Goal: Obtain resource: Download file/media

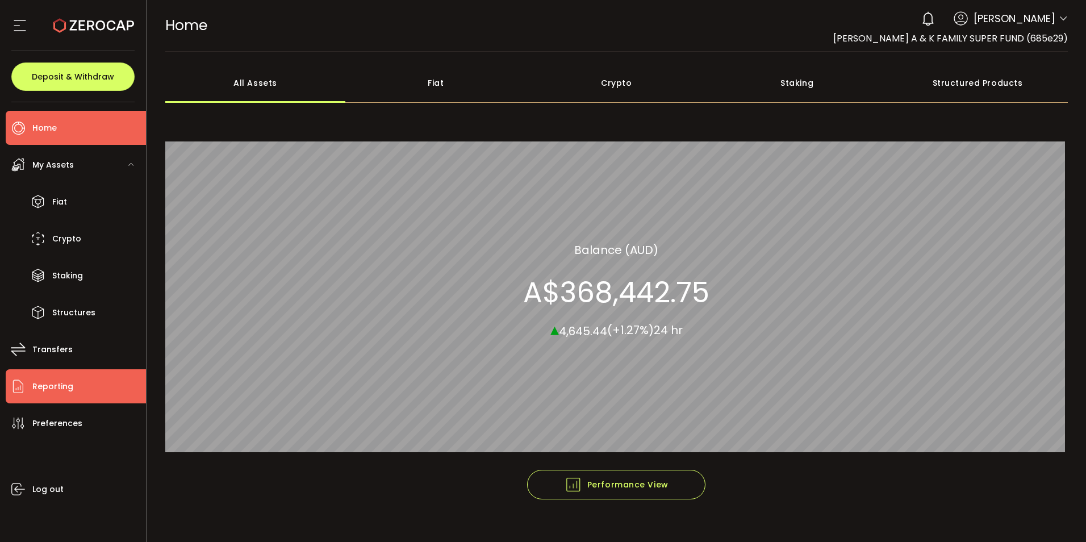
click at [42, 386] on span "Reporting" at bounding box center [52, 386] width 41 height 16
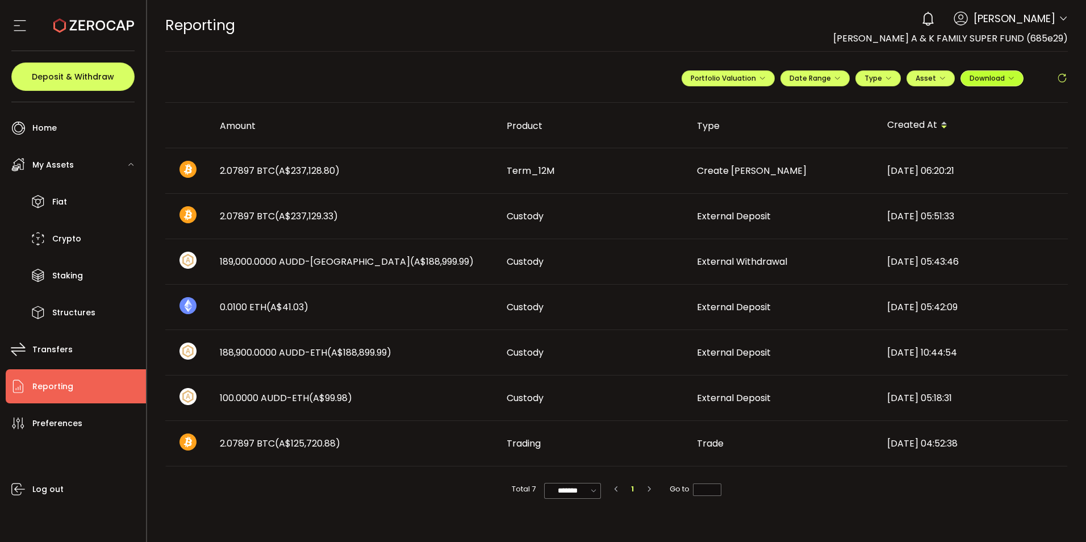
click at [1015, 76] on button "Download" at bounding box center [992, 78] width 63 height 16
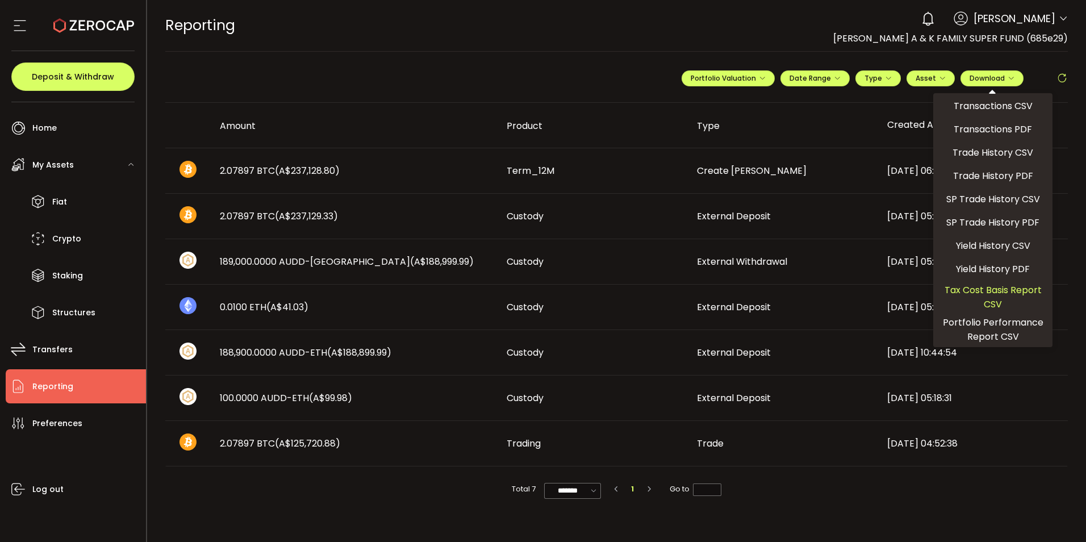
click at [1000, 293] on span "Tax Cost Basis Report CSV" at bounding box center [993, 297] width 110 height 28
click at [614, 76] on div "**********" at bounding box center [616, 83] width 903 height 40
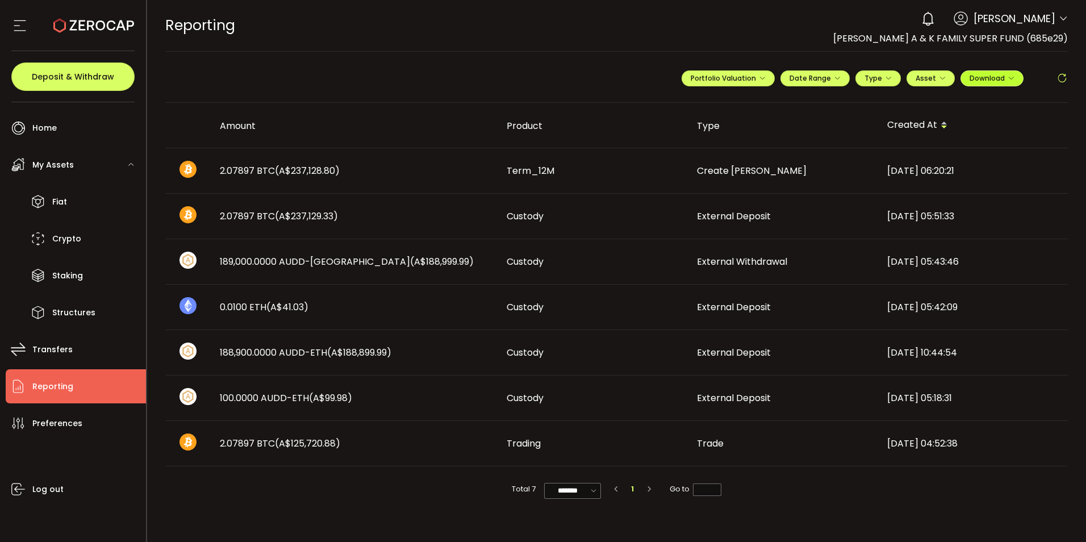
click at [1004, 77] on span "Download" at bounding box center [992, 78] width 45 height 10
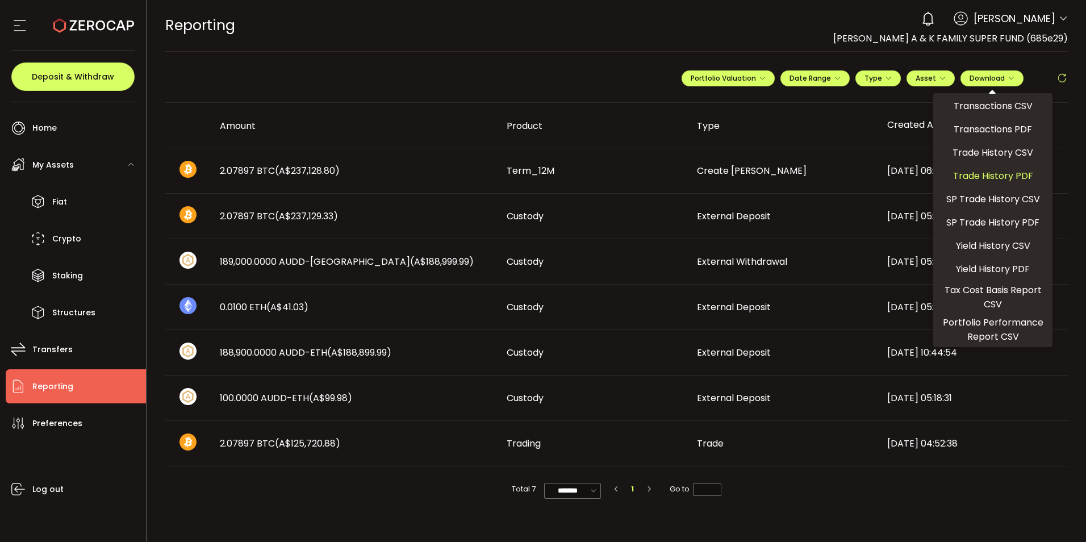
click at [1006, 173] on span "Trade History PDF" at bounding box center [993, 176] width 80 height 14
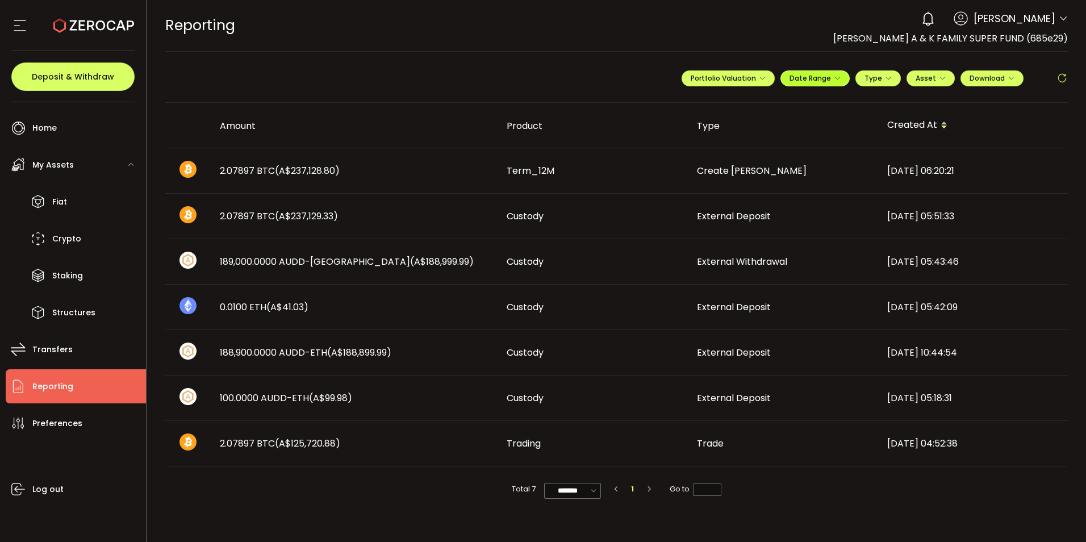
click at [838, 81] on icon "button" at bounding box center [837, 78] width 7 height 7
click at [769, 105] on input at bounding box center [784, 101] width 73 height 11
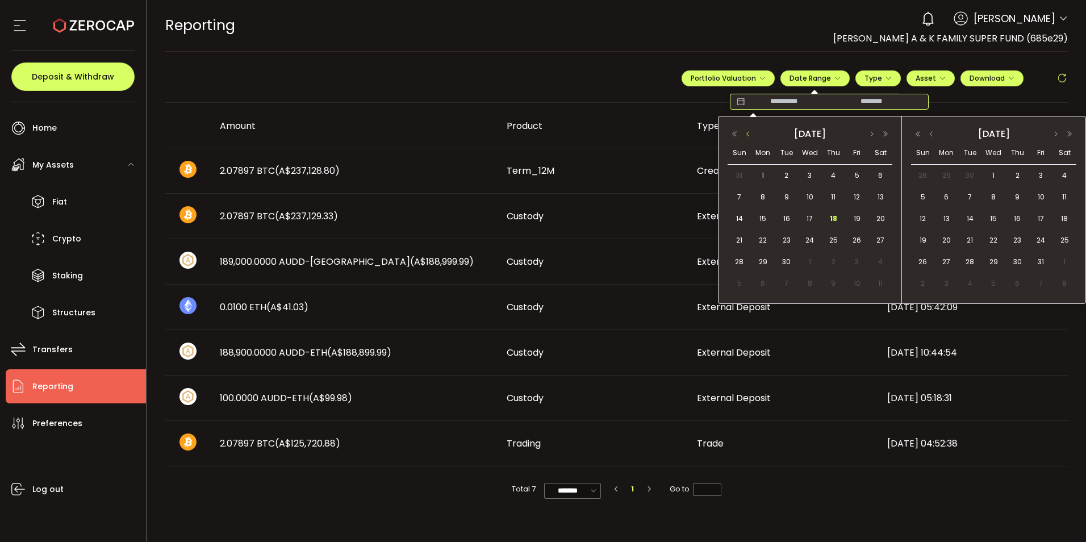
click at [750, 134] on button "button" at bounding box center [749, 134] width 14 height 8
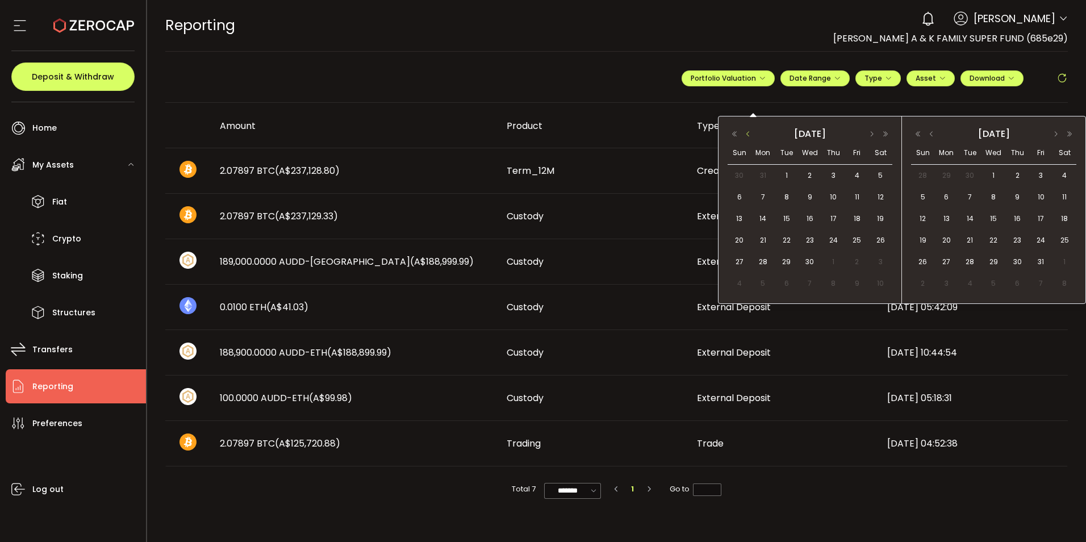
click at [750, 134] on button "button" at bounding box center [749, 134] width 14 height 8
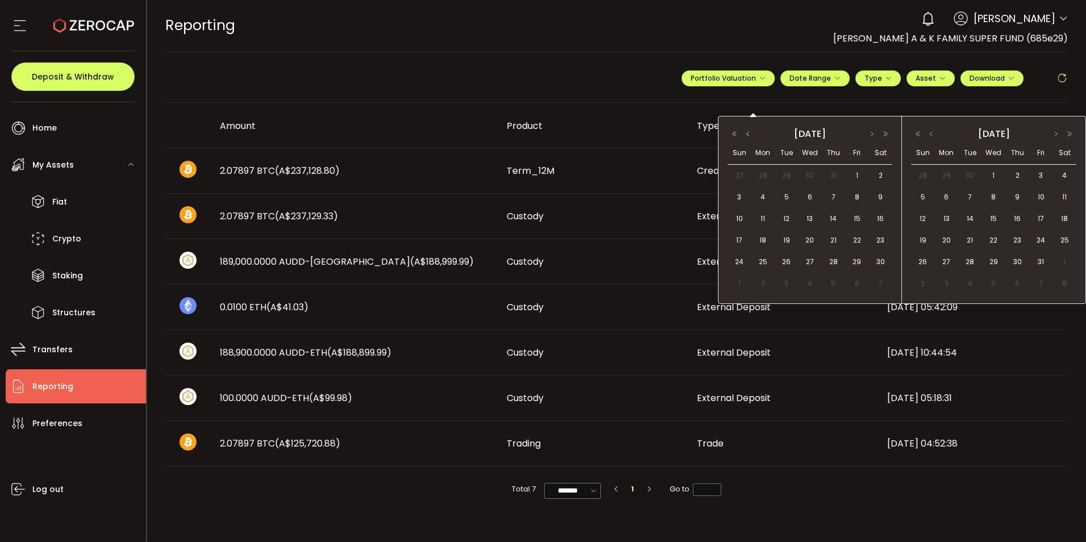
click at [750, 134] on button "button" at bounding box center [749, 134] width 14 height 8
click at [764, 175] on span "1" at bounding box center [763, 176] width 14 height 14
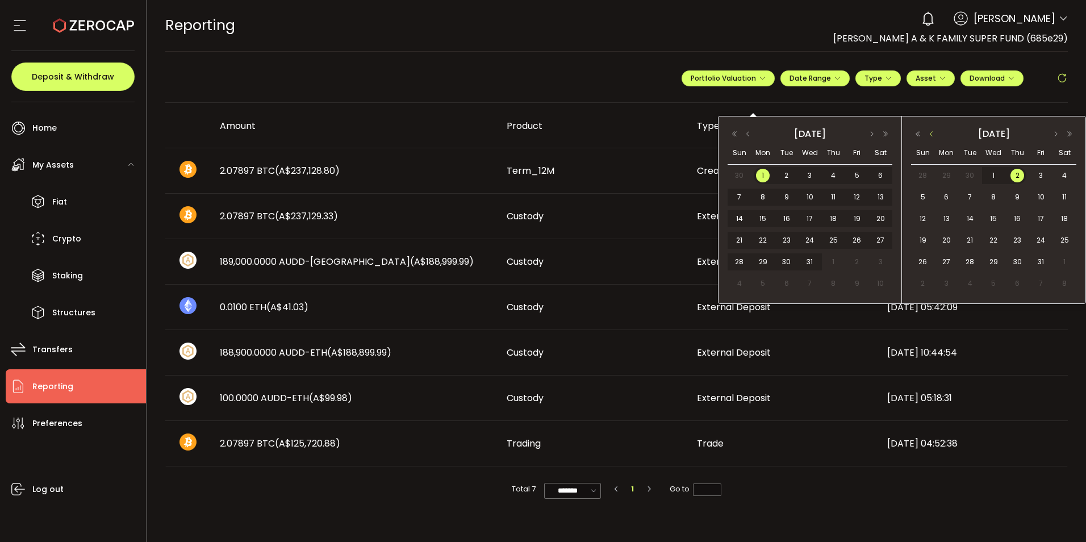
click at [935, 134] on button "button" at bounding box center [932, 134] width 14 height 8
click at [948, 281] on span "30" at bounding box center [947, 284] width 14 height 14
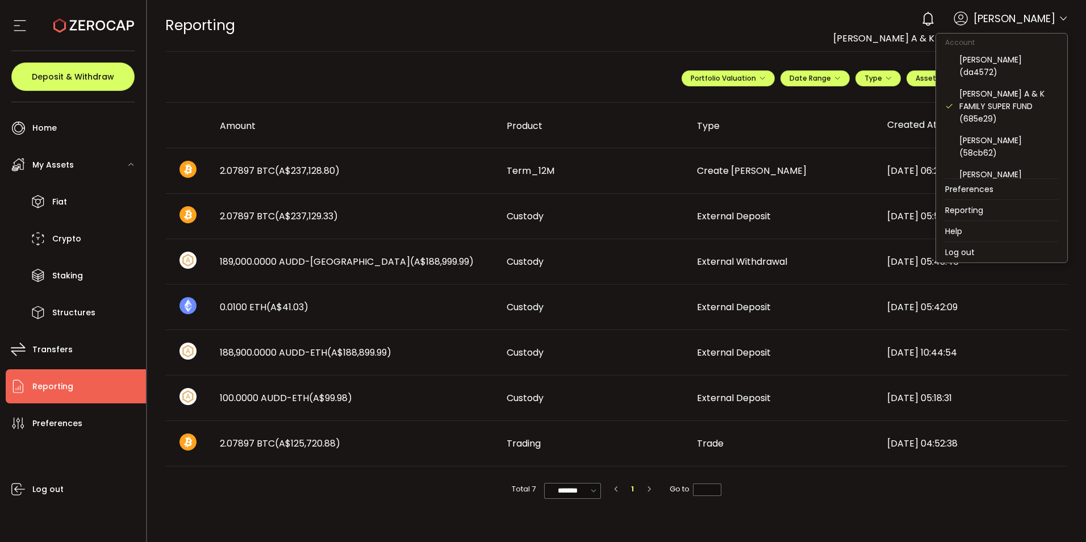
click at [1065, 18] on icon at bounding box center [1063, 18] width 9 height 9
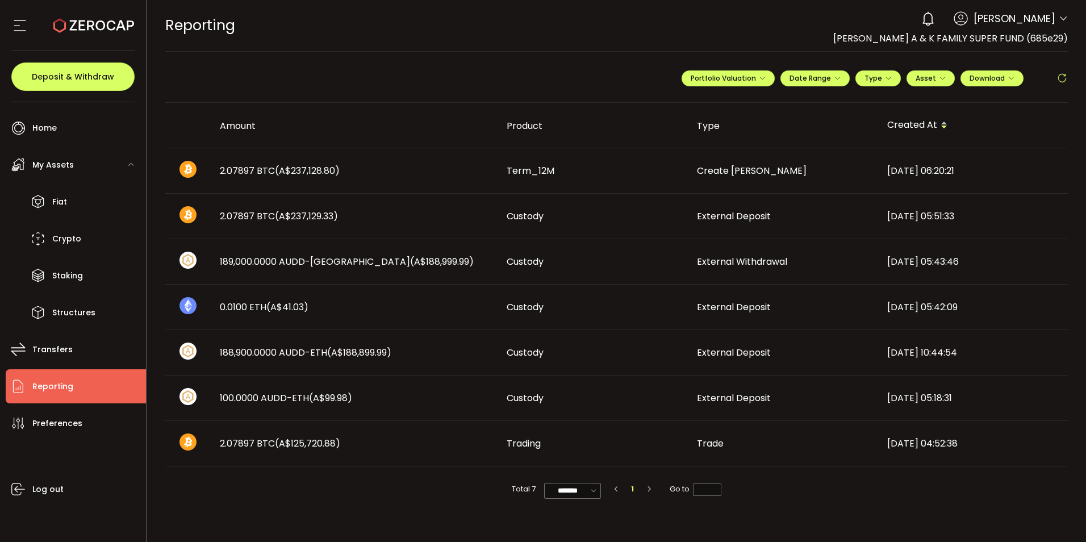
click at [791, 43] on div "REPORTING Buy Power A$0.00 AUD Reporting Reporting Your verification is pending…" at bounding box center [616, 25] width 903 height 51
click at [767, 78] on button "Portfolio Valuation" at bounding box center [728, 78] width 93 height 16
click at [997, 78] on span "Download" at bounding box center [992, 78] width 45 height 10
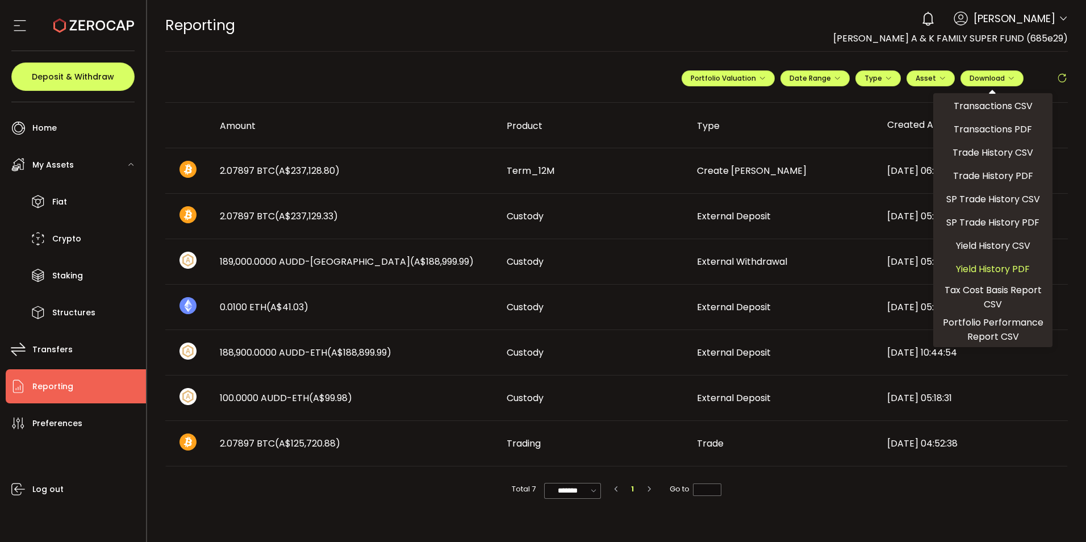
click at [990, 266] on span "Yield History PDF" at bounding box center [993, 269] width 74 height 14
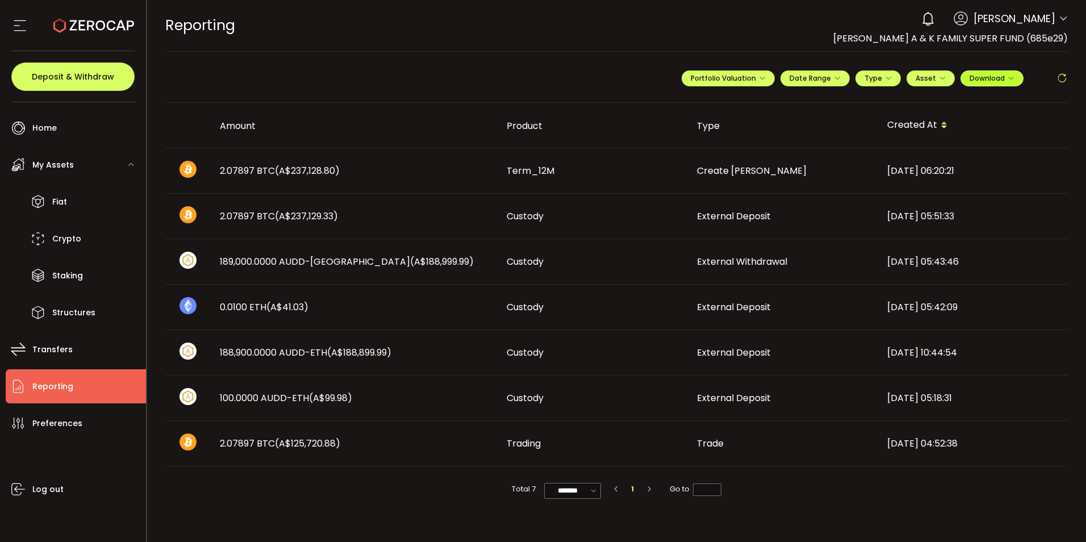
click at [1000, 77] on span "Download" at bounding box center [992, 78] width 45 height 10
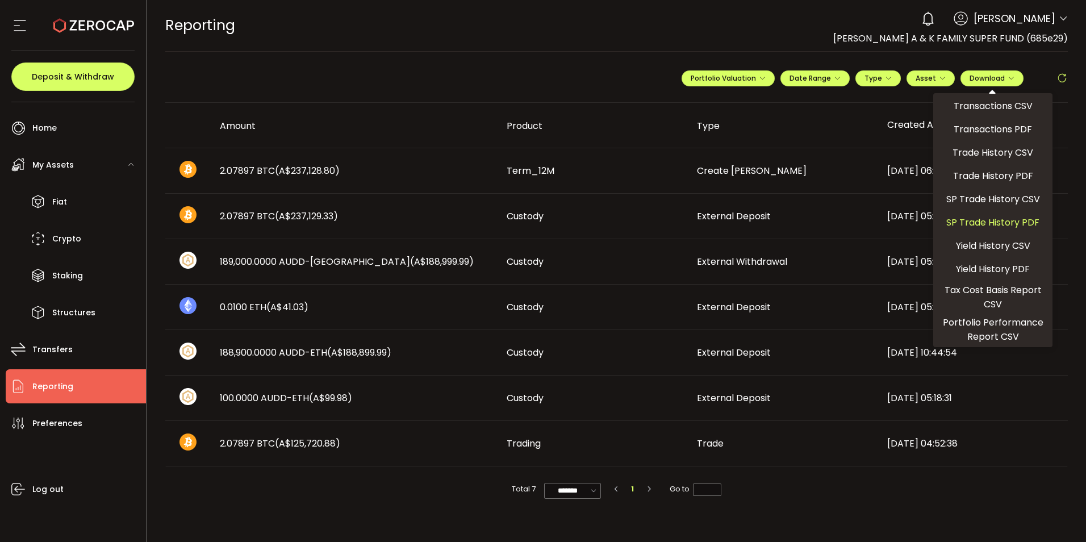
click at [996, 223] on span "SP Trade History PDF" at bounding box center [993, 222] width 93 height 14
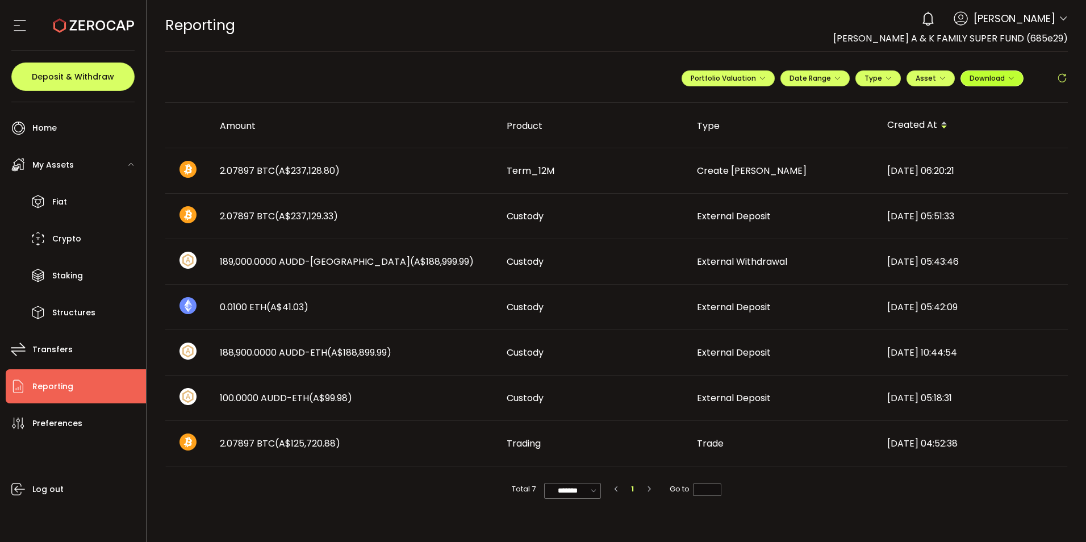
click at [993, 74] on span "Download" at bounding box center [992, 78] width 45 height 10
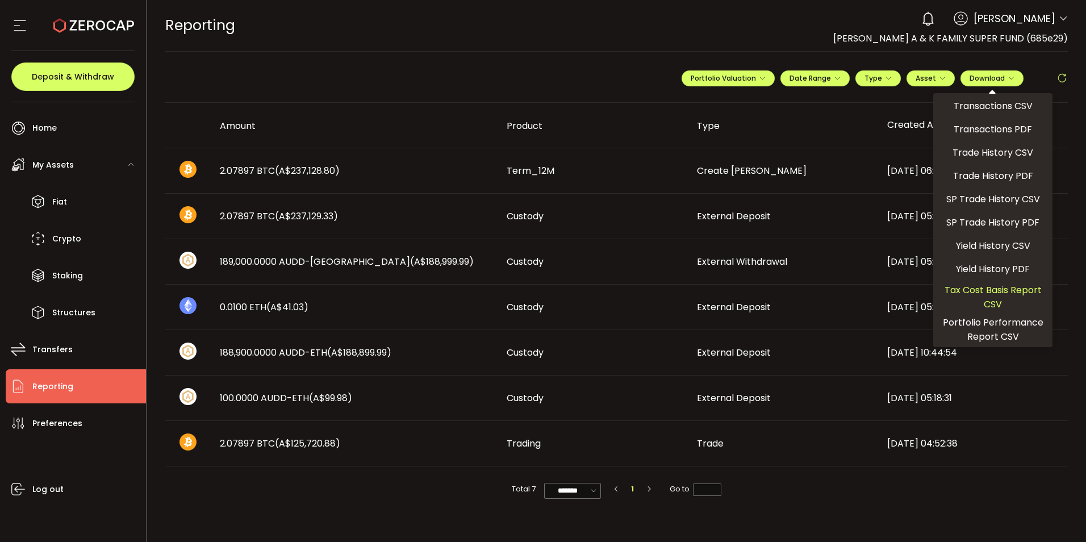
click at [997, 295] on span "Tax Cost Basis Report CSV" at bounding box center [993, 297] width 110 height 28
click at [718, 29] on div "REPORTING Buy Power A$0.00 AUD Reporting Reporting Your verification is pending…" at bounding box center [616, 25] width 903 height 51
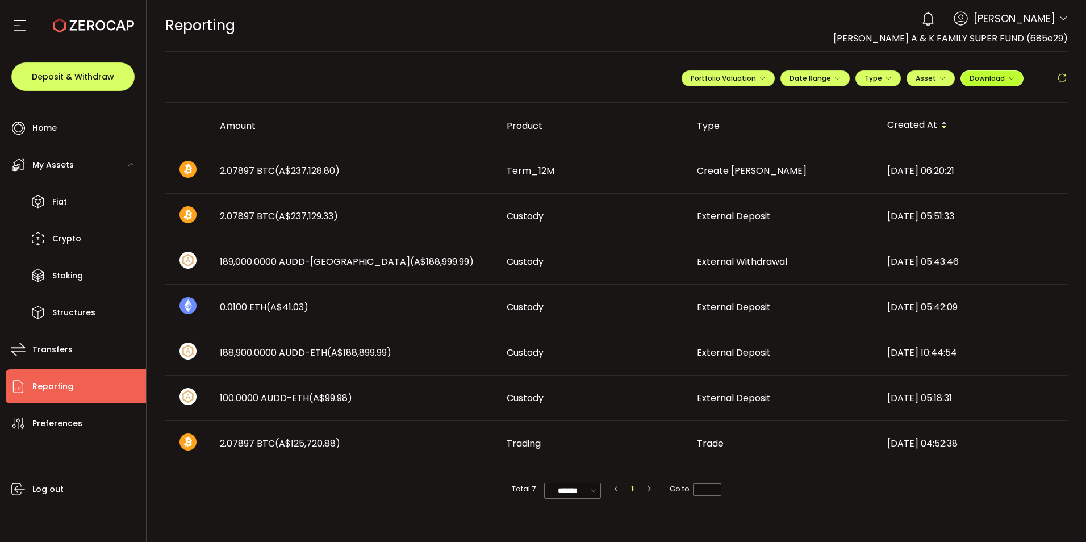
click at [984, 80] on span "Download" at bounding box center [992, 78] width 45 height 10
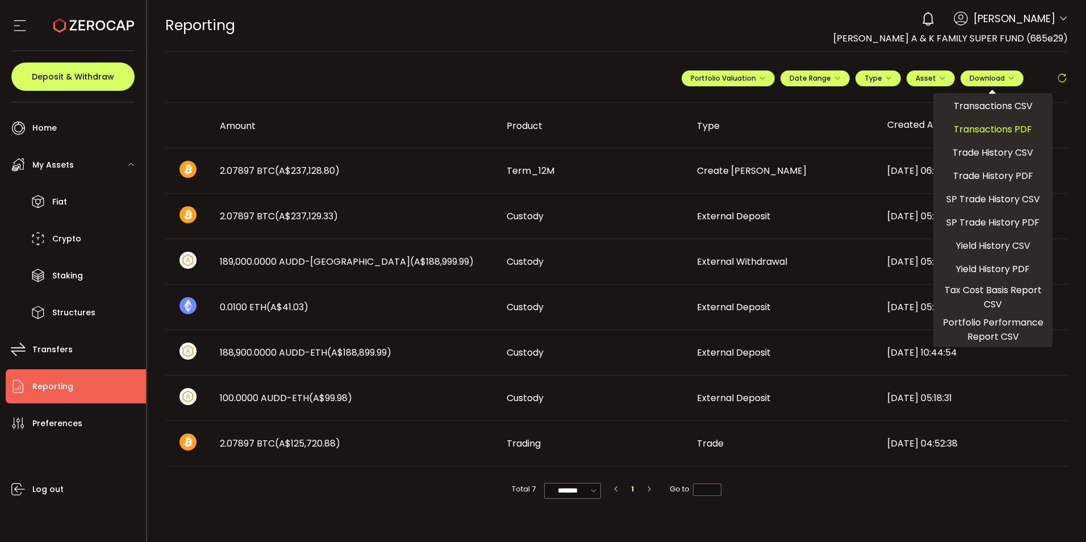
click at [989, 127] on span "Transactions PDF" at bounding box center [993, 129] width 78 height 14
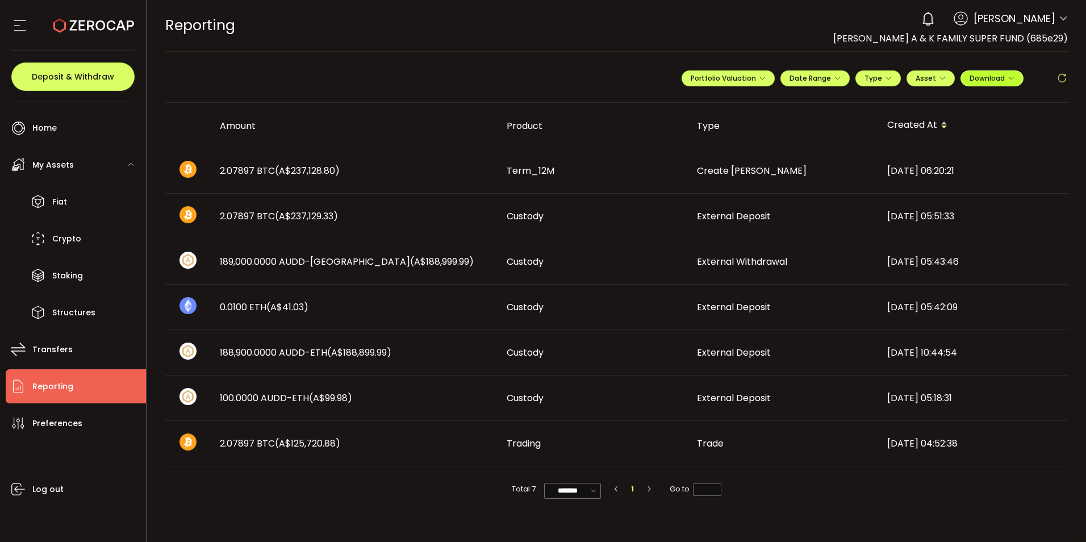
click at [1003, 78] on span "Download" at bounding box center [992, 78] width 45 height 10
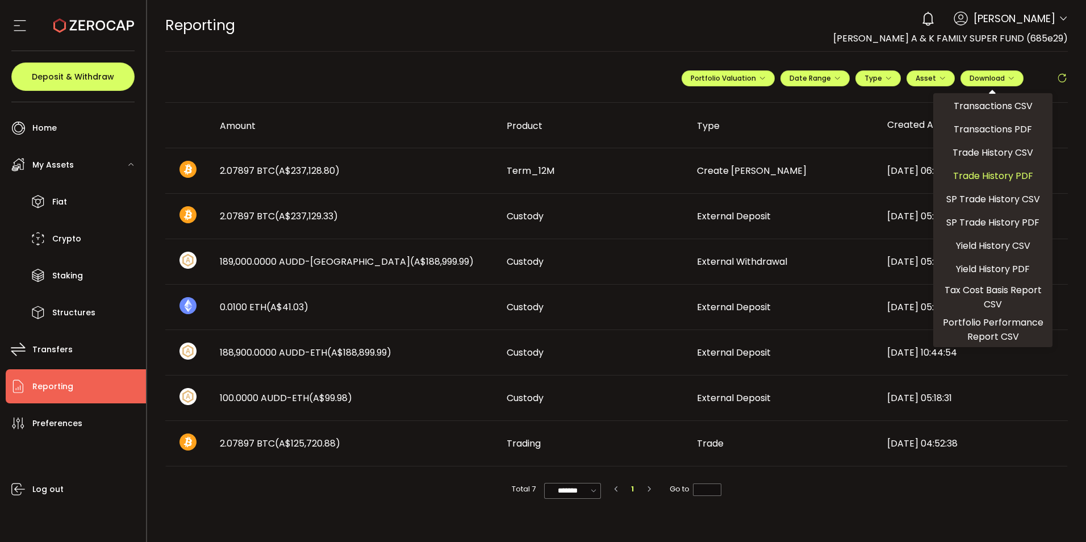
click at [1010, 176] on span "Trade History PDF" at bounding box center [993, 176] width 80 height 14
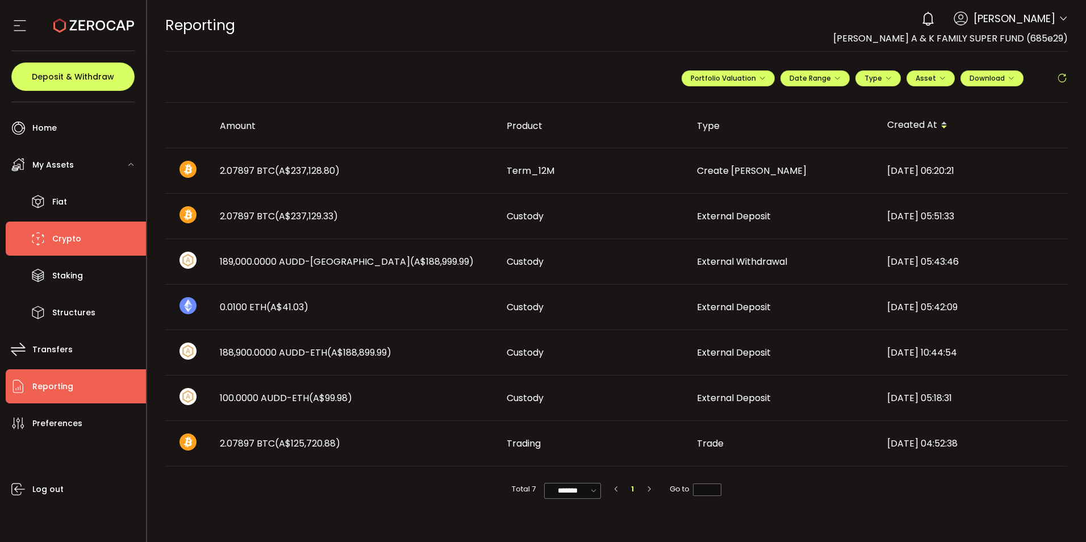
click at [79, 245] on span "Crypto" at bounding box center [66, 239] width 29 height 16
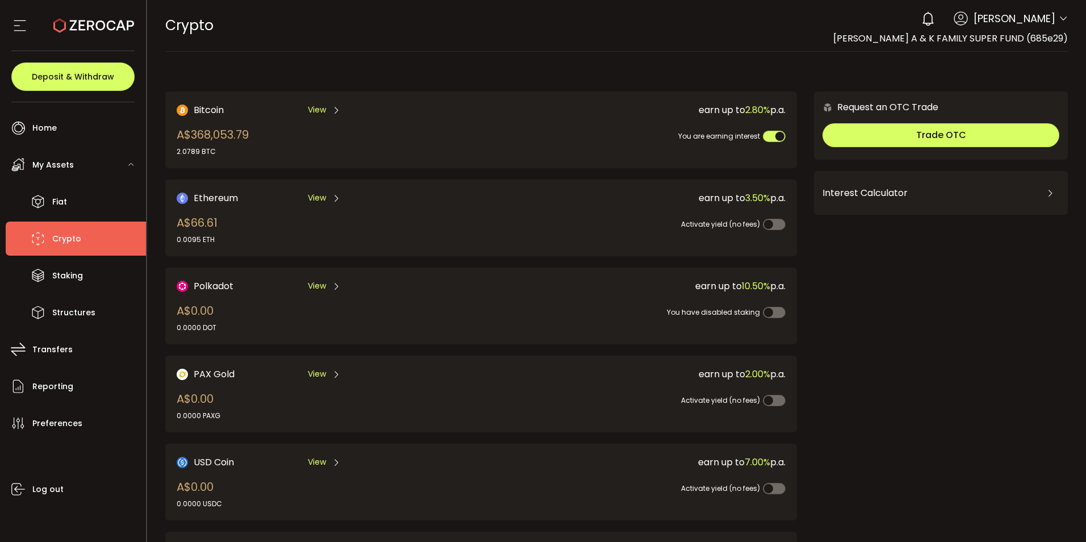
click at [320, 110] on span "View" at bounding box center [317, 110] width 18 height 12
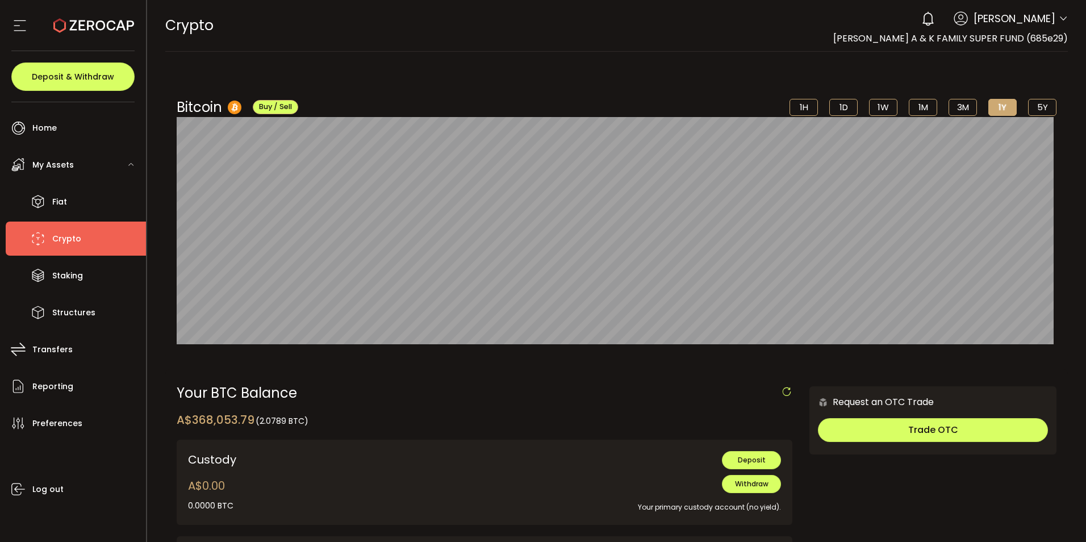
click at [1059, 16] on icon at bounding box center [1063, 18] width 9 height 9
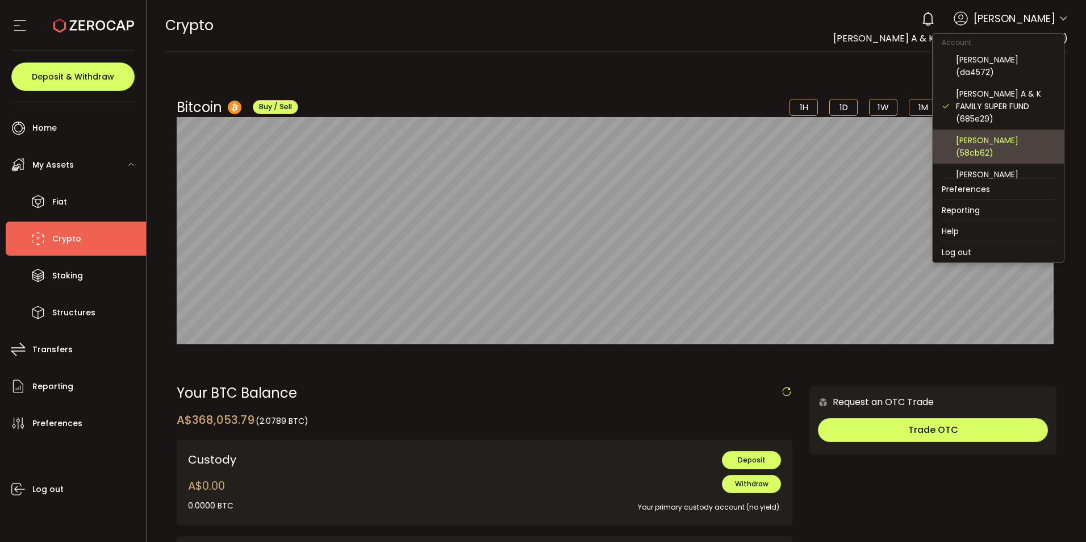
click at [992, 143] on div "[PERSON_NAME] (58cb62)" at bounding box center [1005, 146] width 99 height 25
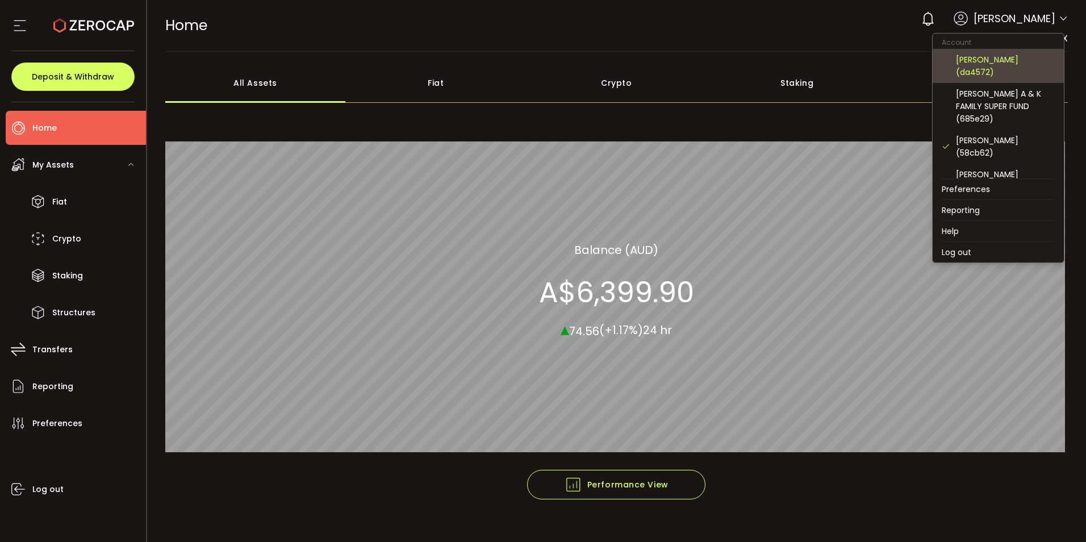
click at [1002, 72] on div "[PERSON_NAME] (da4572)" at bounding box center [1005, 65] width 99 height 25
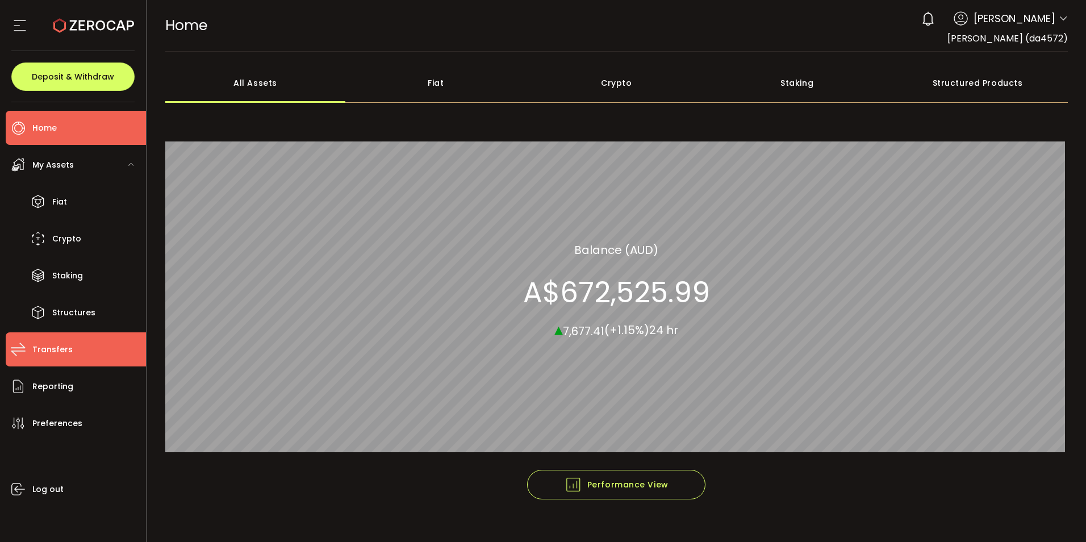
click at [58, 358] on li "Transfers" at bounding box center [76, 349] width 140 height 34
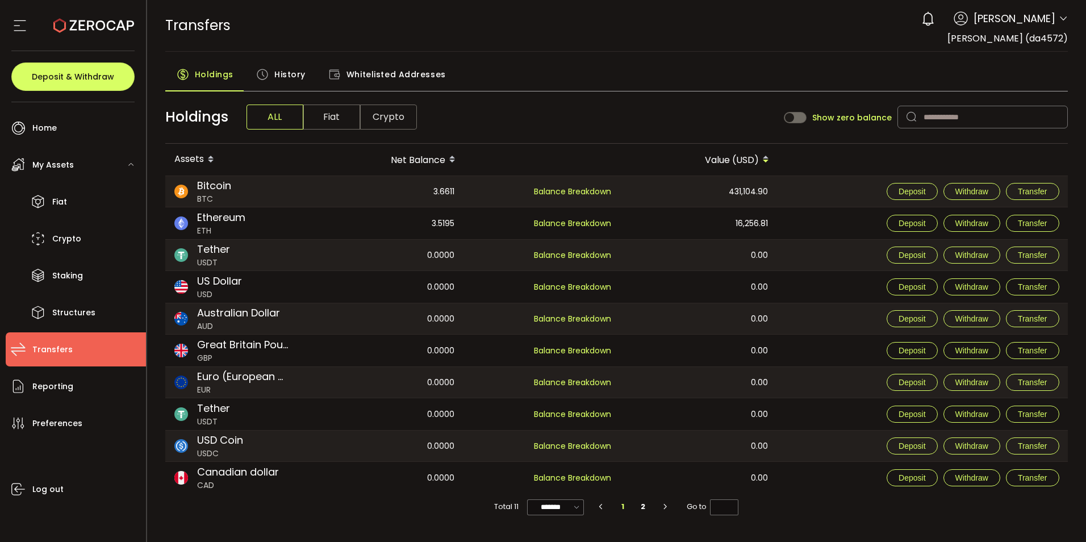
click at [272, 67] on div "History" at bounding box center [281, 77] width 72 height 28
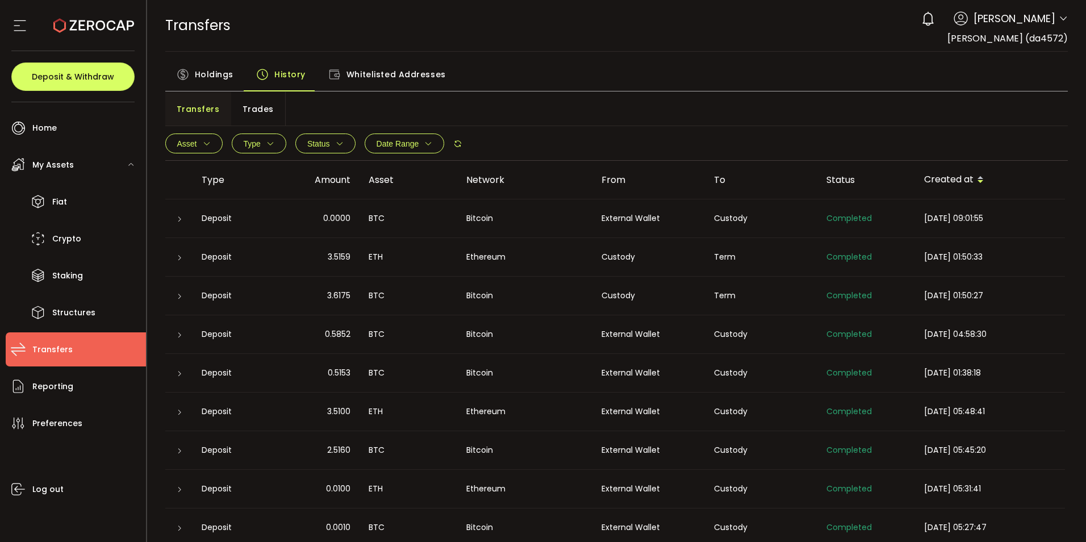
click at [985, 179] on span at bounding box center [981, 179] width 14 height 19
click at [978, 174] on icon at bounding box center [981, 176] width 6 height 6
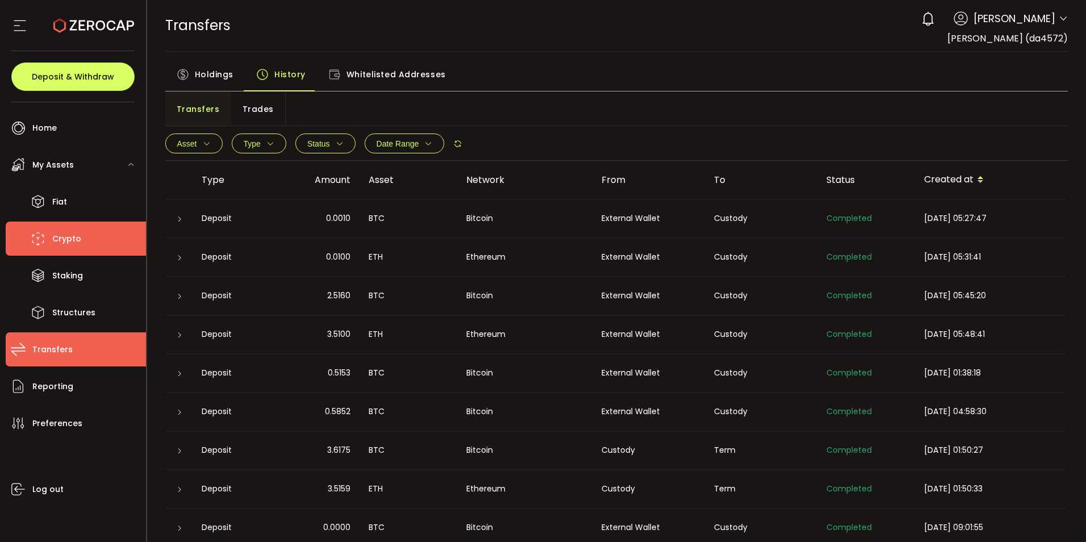
click at [65, 235] on span "Crypto" at bounding box center [66, 239] width 29 height 16
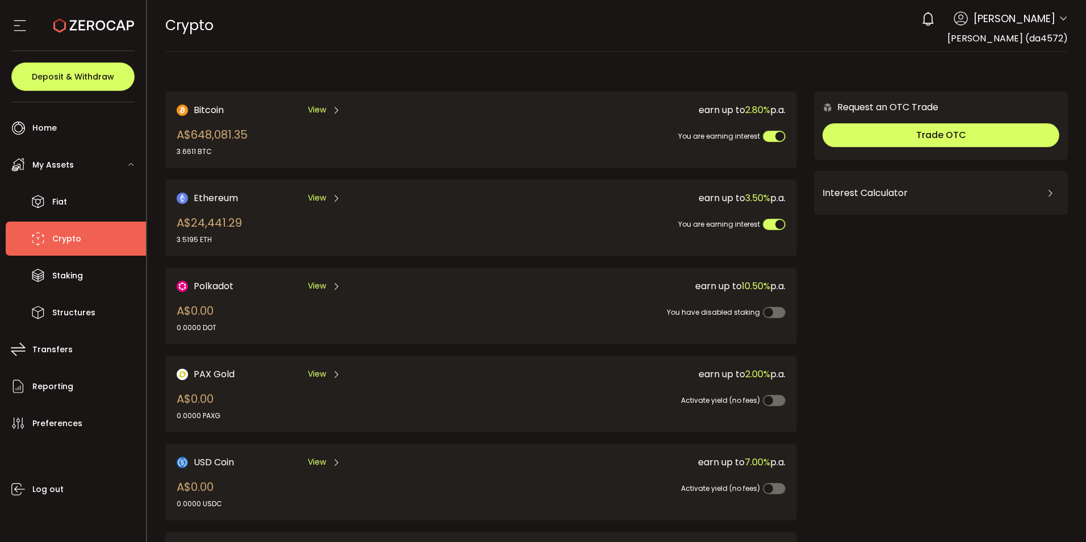
click at [317, 106] on span "View" at bounding box center [317, 110] width 18 height 12
